Goal: Task Accomplishment & Management: Manage account settings

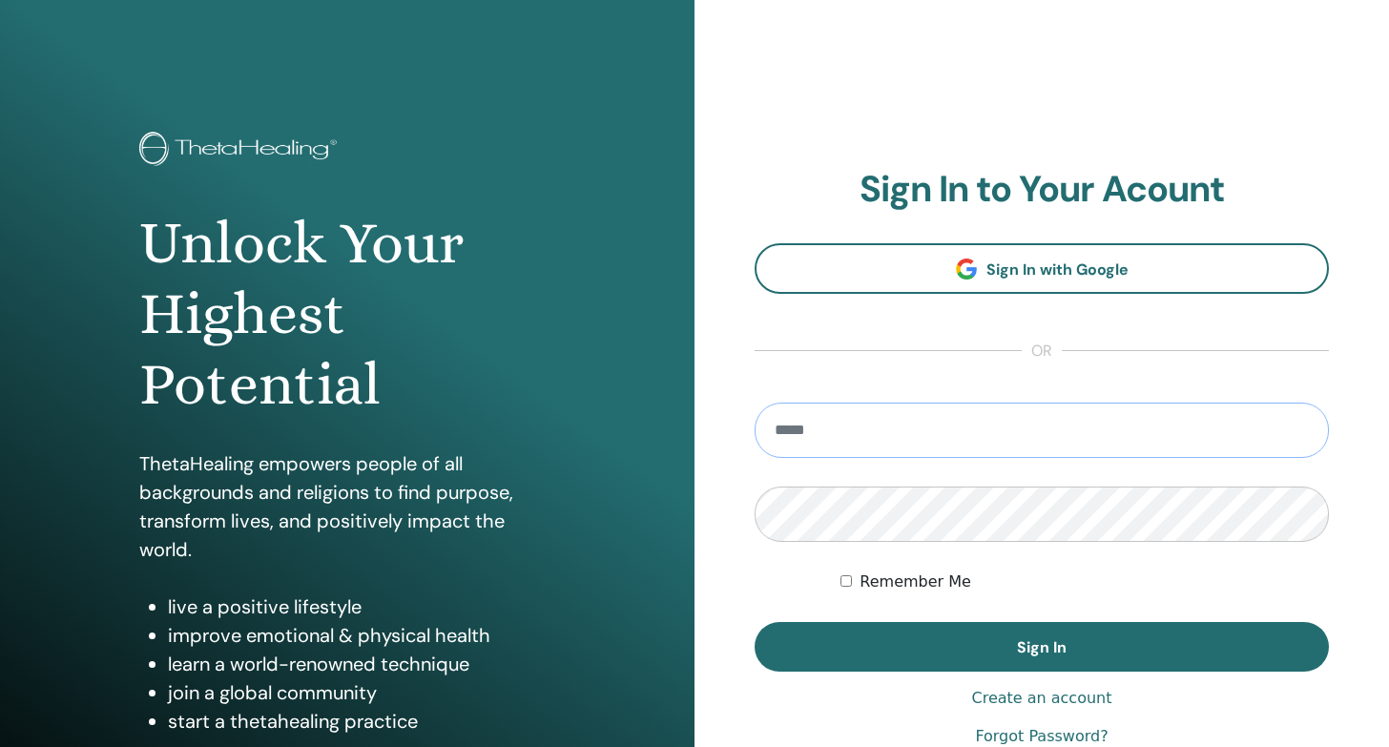
type input "**********"
click at [1042, 647] on button "Sign In" at bounding box center [1042, 647] width 574 height 50
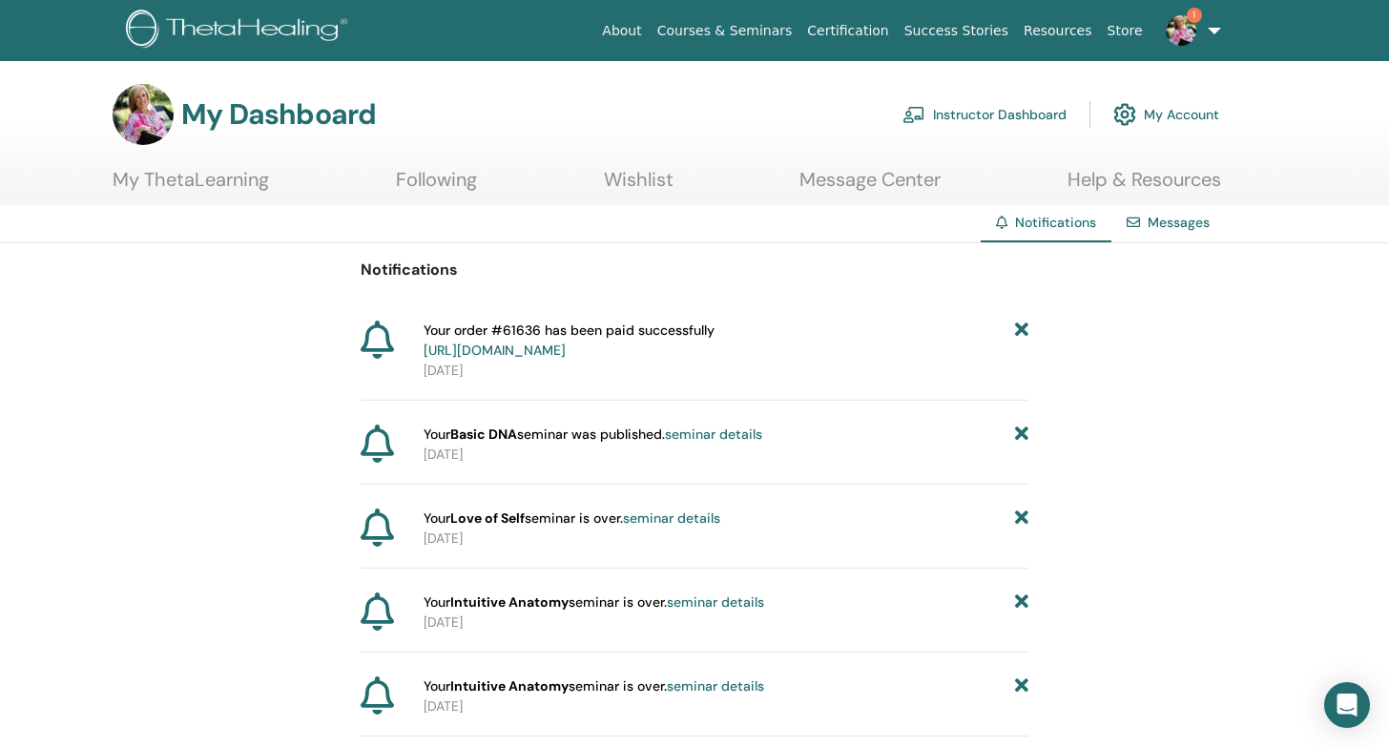
click at [566, 350] on link "[URL][DOMAIN_NAME]" at bounding box center [495, 350] width 142 height 17
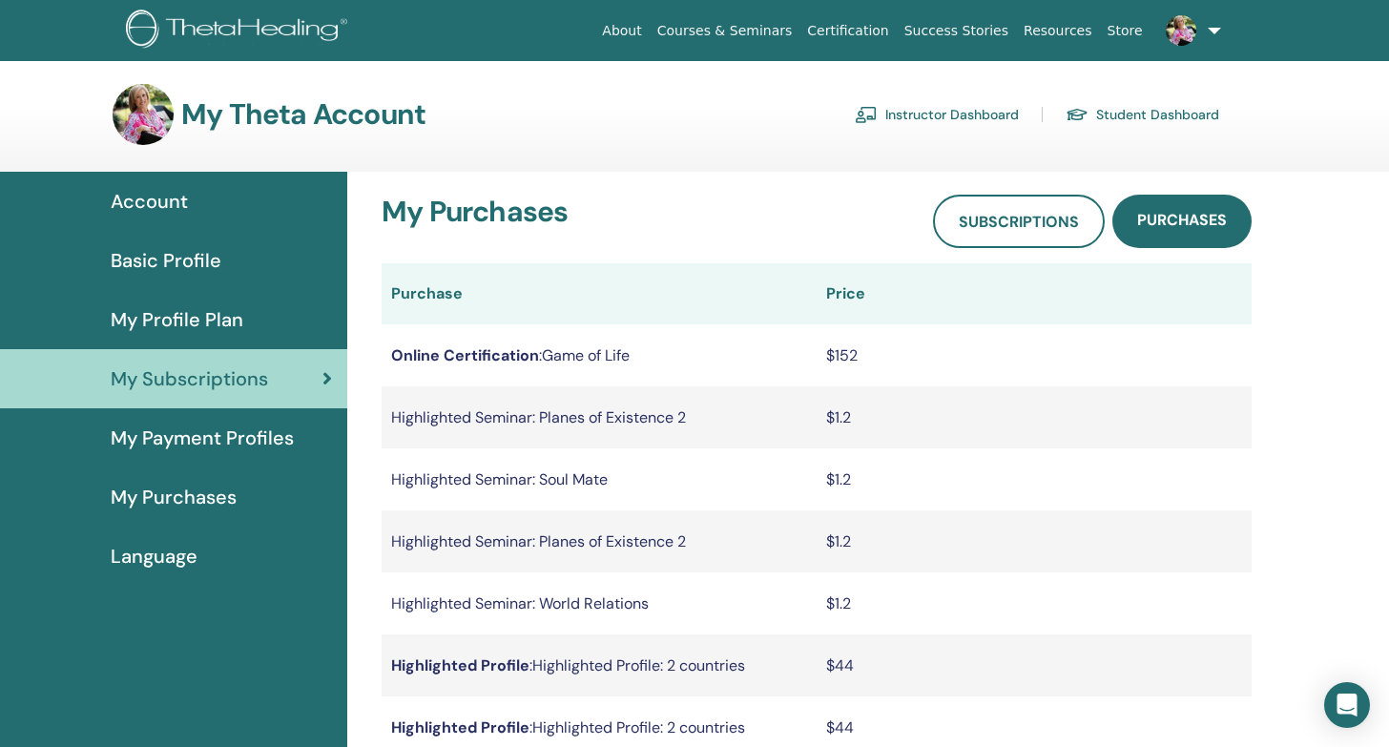
click at [172, 320] on span "My Profile Plan" at bounding box center [177, 319] width 133 height 29
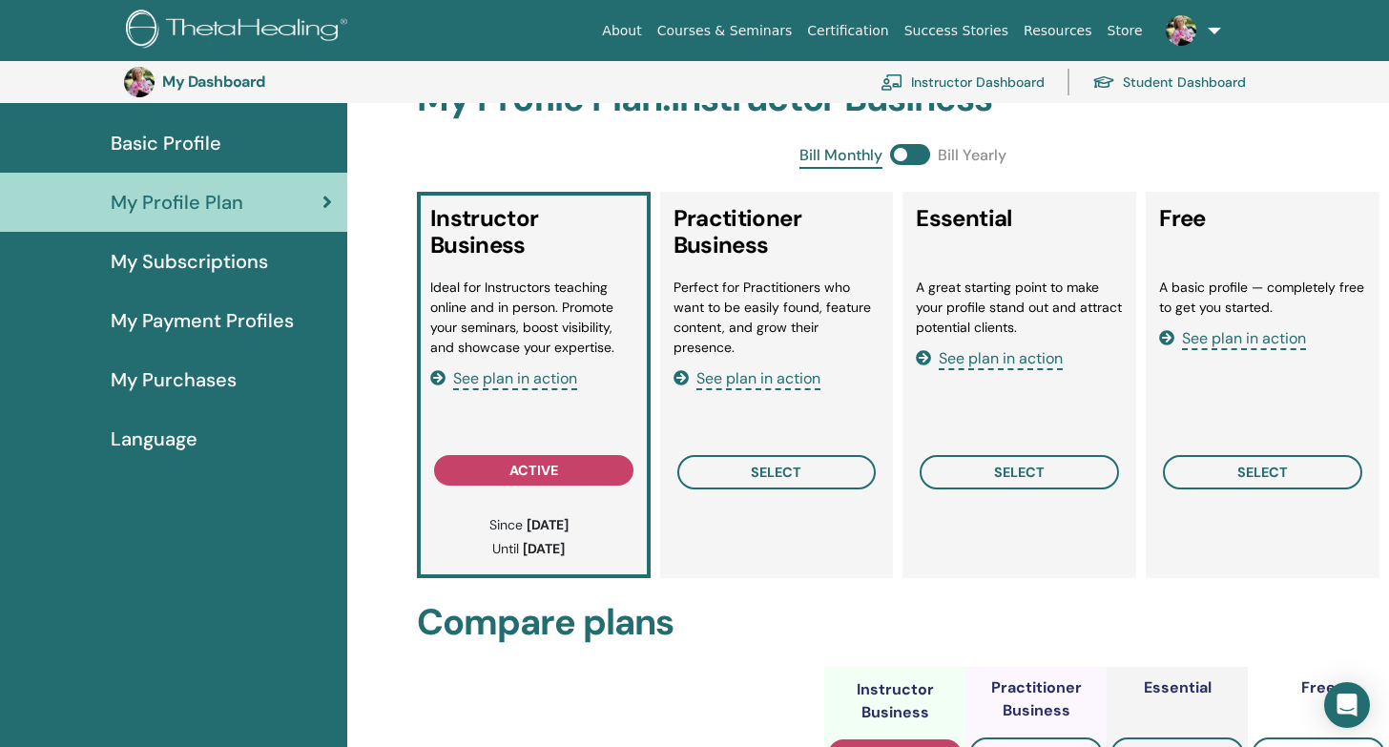
scroll to position [158, 0]
click at [507, 376] on span "See plan in action" at bounding box center [515, 380] width 124 height 22
